Goal: Find specific page/section: Find specific page/section

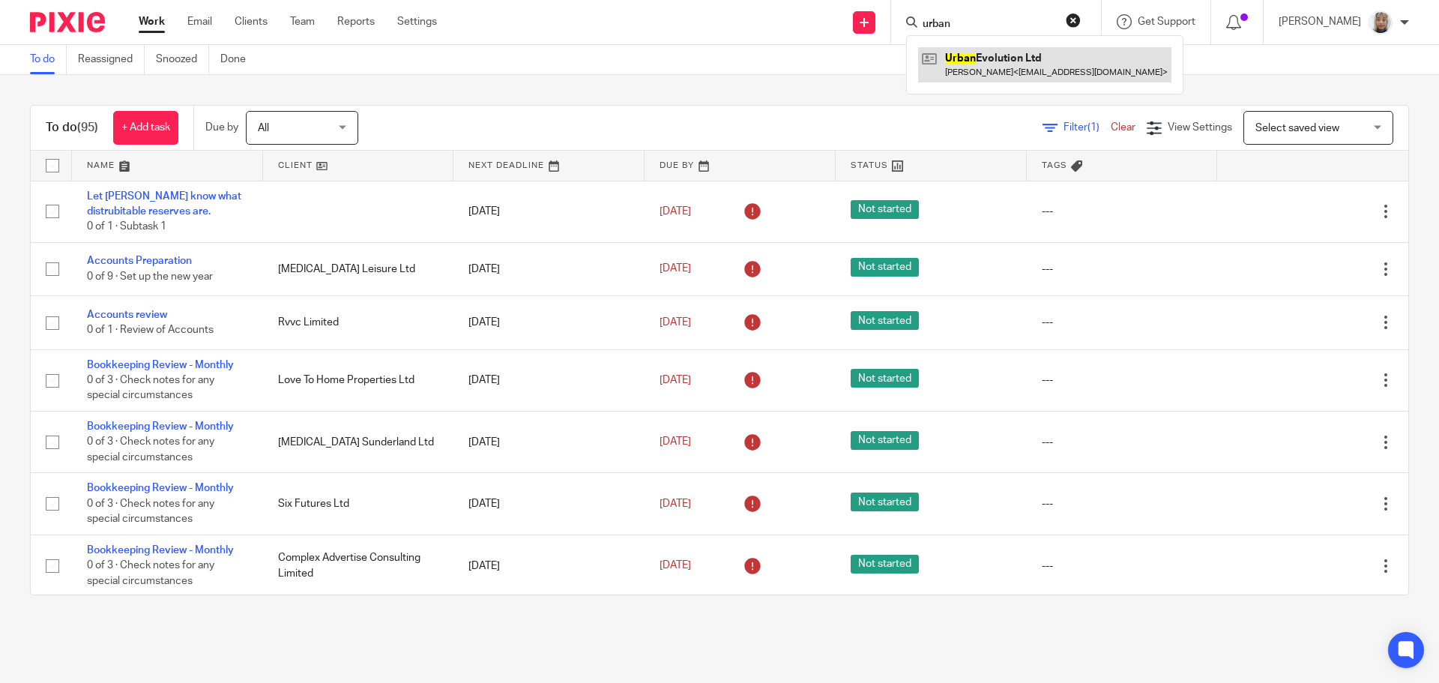
type input "urban"
click at [965, 61] on link at bounding box center [1044, 64] width 253 height 34
